Goal: Navigation & Orientation: Find specific page/section

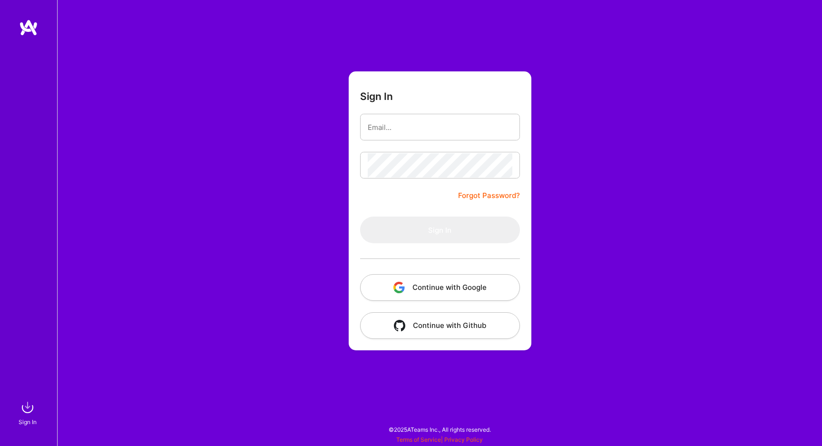
click at [444, 293] on button "Continue with Google" at bounding box center [440, 287] width 160 height 27
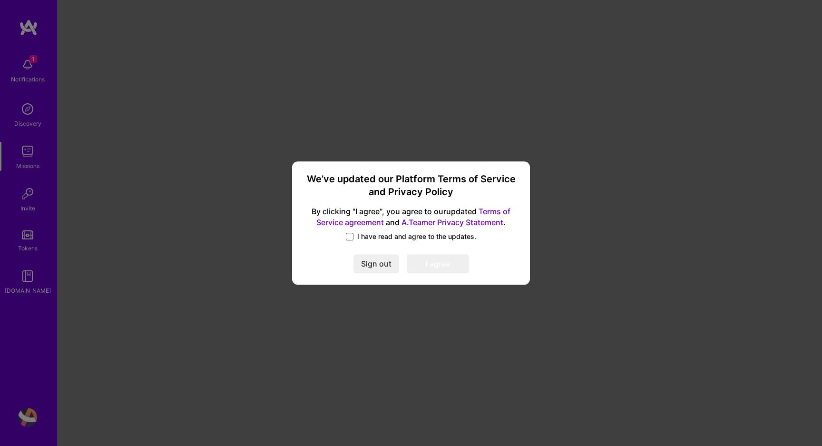
click at [352, 236] on span at bounding box center [350, 237] width 8 height 8
click at [0, 0] on input "I have read and agree to the updates." at bounding box center [0, 0] width 0 height 0
click at [427, 261] on button "I agree" at bounding box center [438, 264] width 62 height 19
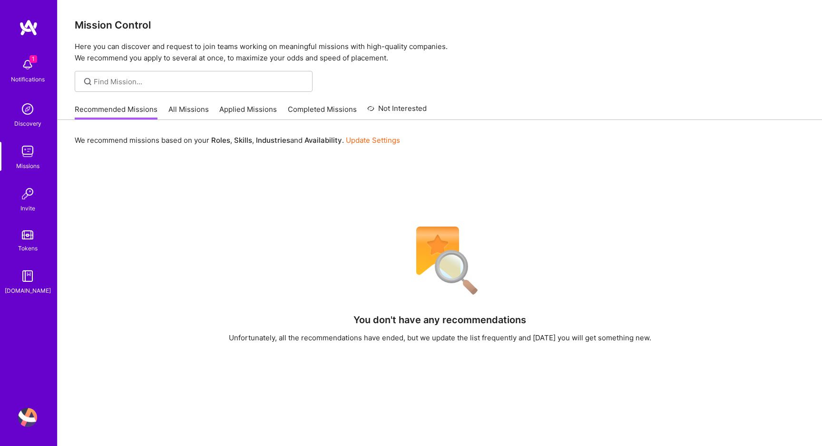
click at [30, 71] on img at bounding box center [27, 64] width 19 height 19
click at [29, 119] on div "Discovery" at bounding box center [27, 123] width 27 height 10
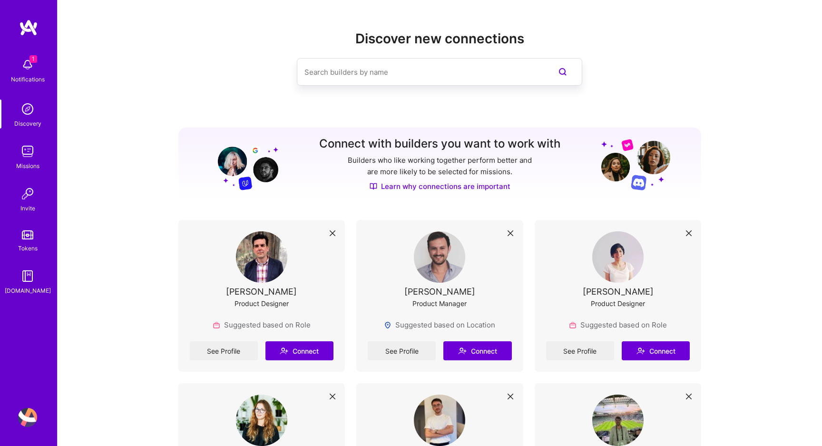
click at [34, 128] on div "1 Notifications Discovery Missions Invite Tokens [DOMAIN_NAME]" at bounding box center [28, 174] width 57 height 242
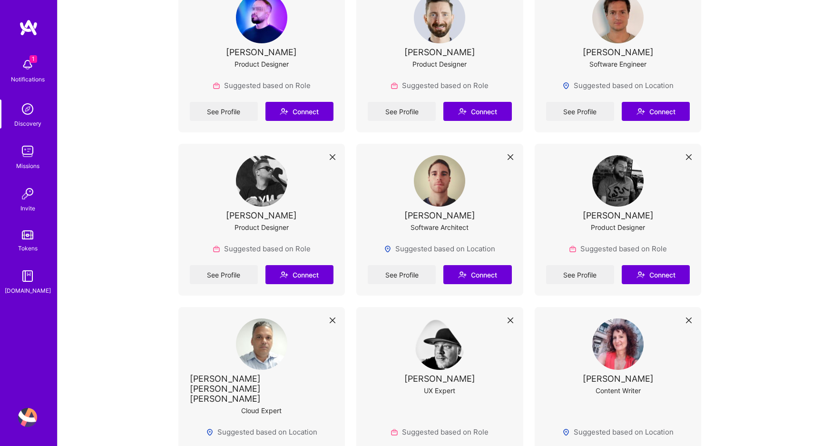
scroll to position [1198, 0]
